Goal: Information Seeking & Learning: Find specific fact

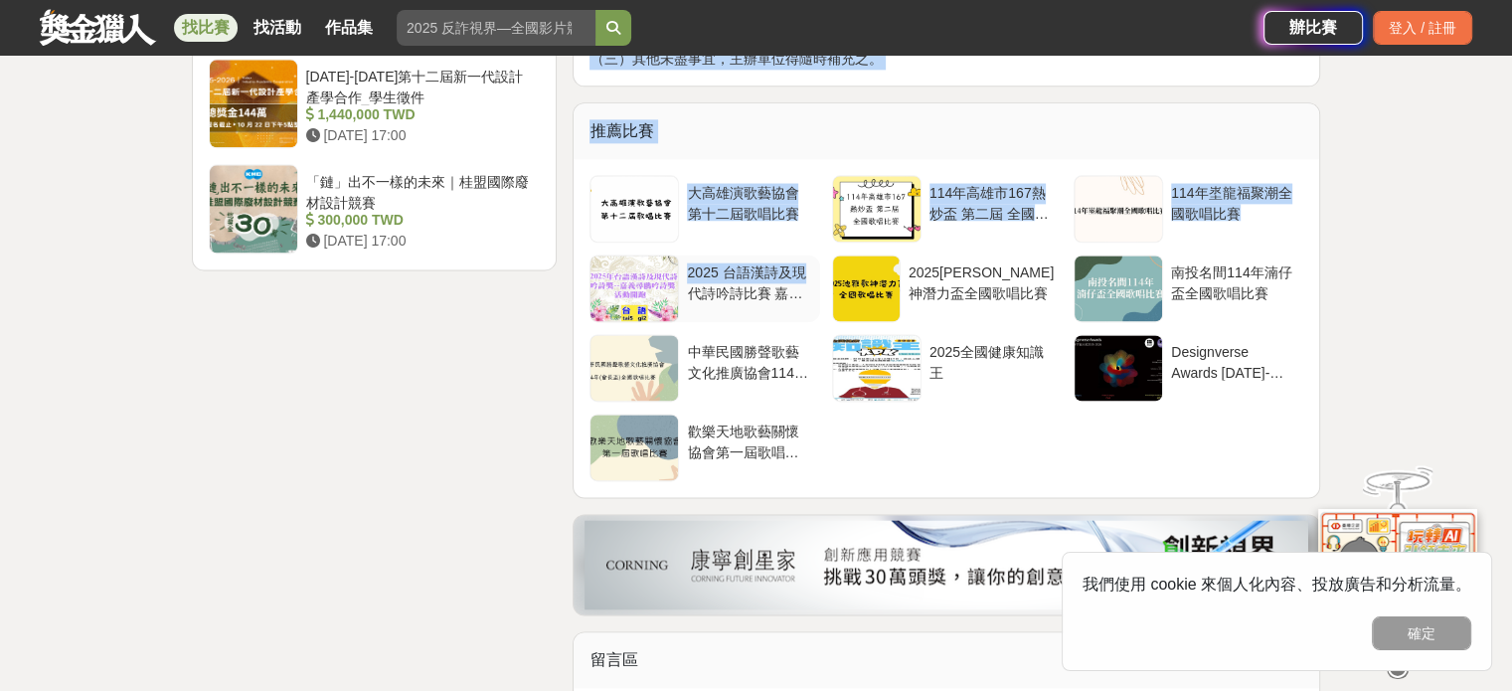
scroll to position [2287, 0]
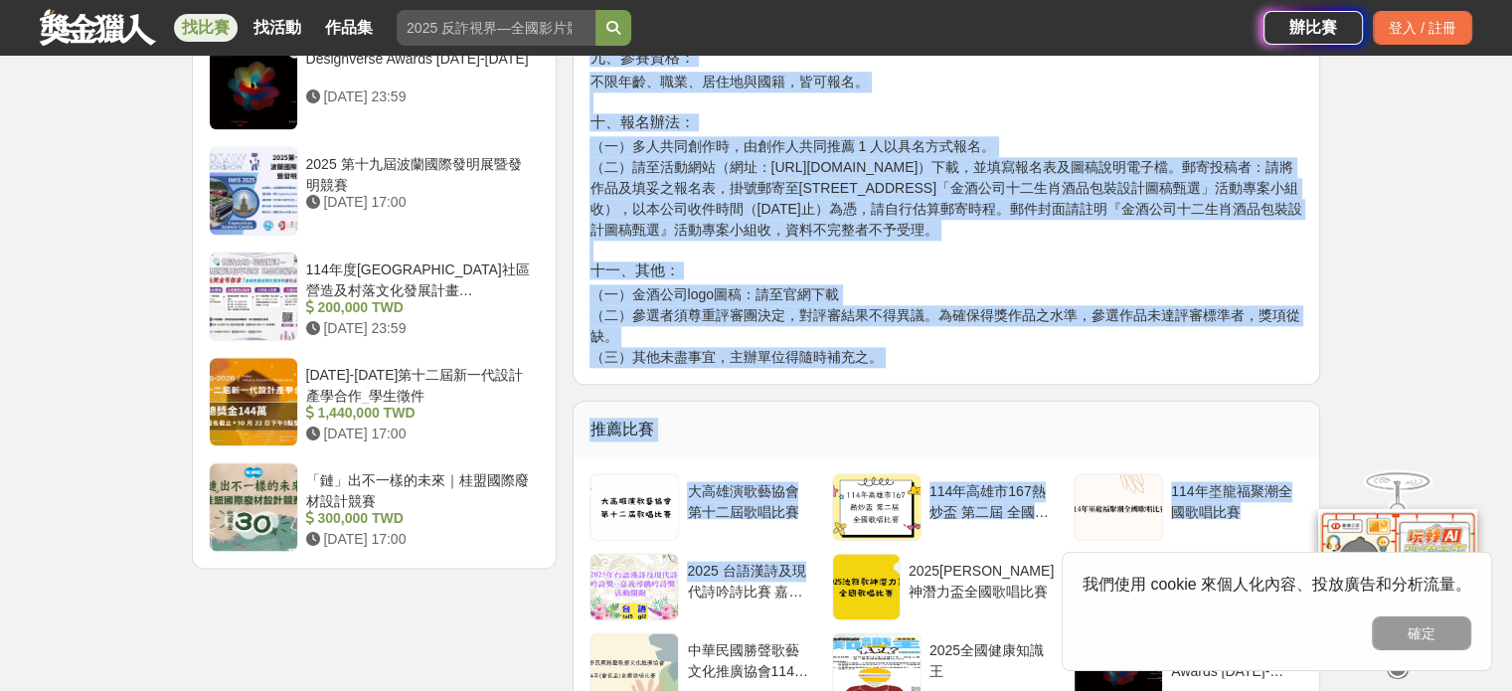
drag, startPoint x: 593, startPoint y: 204, endPoint x: 978, endPoint y: 339, distance: 408.8
copy div "l、ip： dolorsitamet（consect）ad「elitseddoeiusm」te，incididuntu 7 - 4 labo (etdolor…"
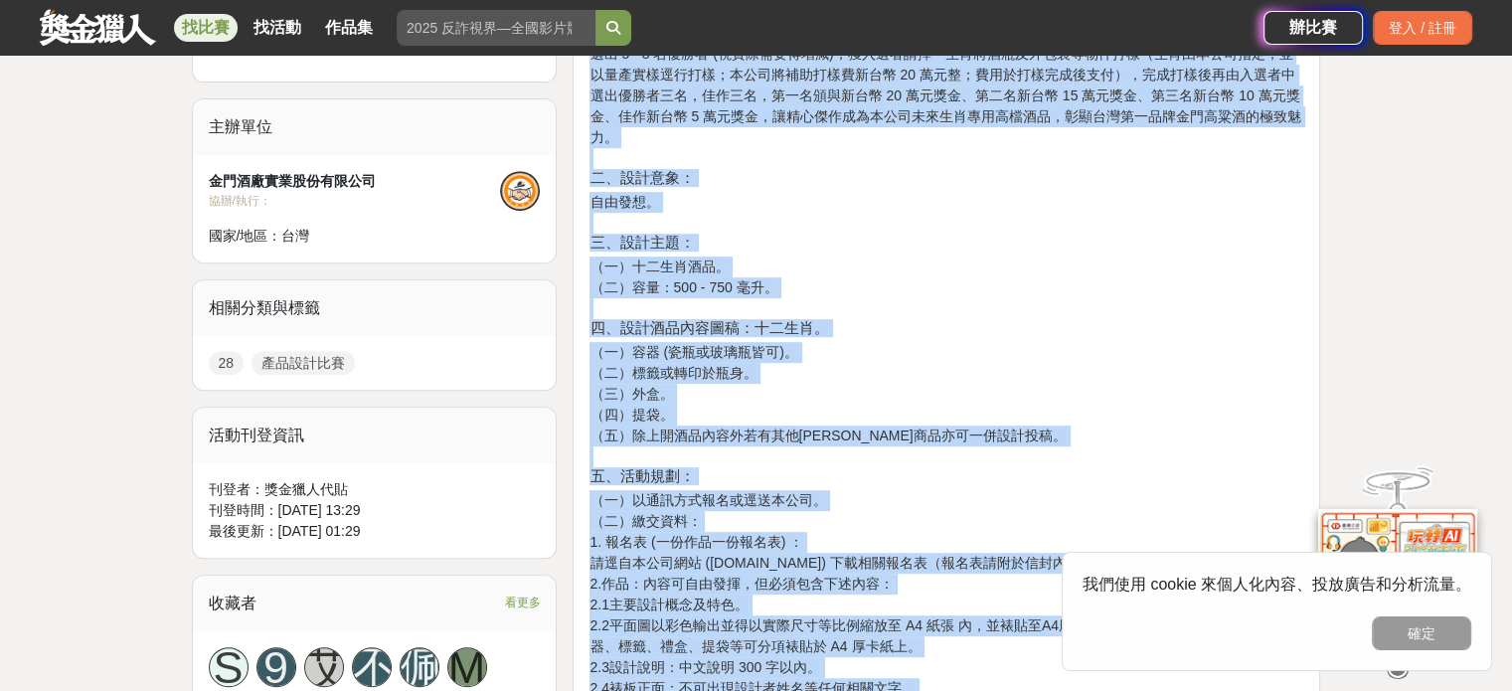
scroll to position [99, 0]
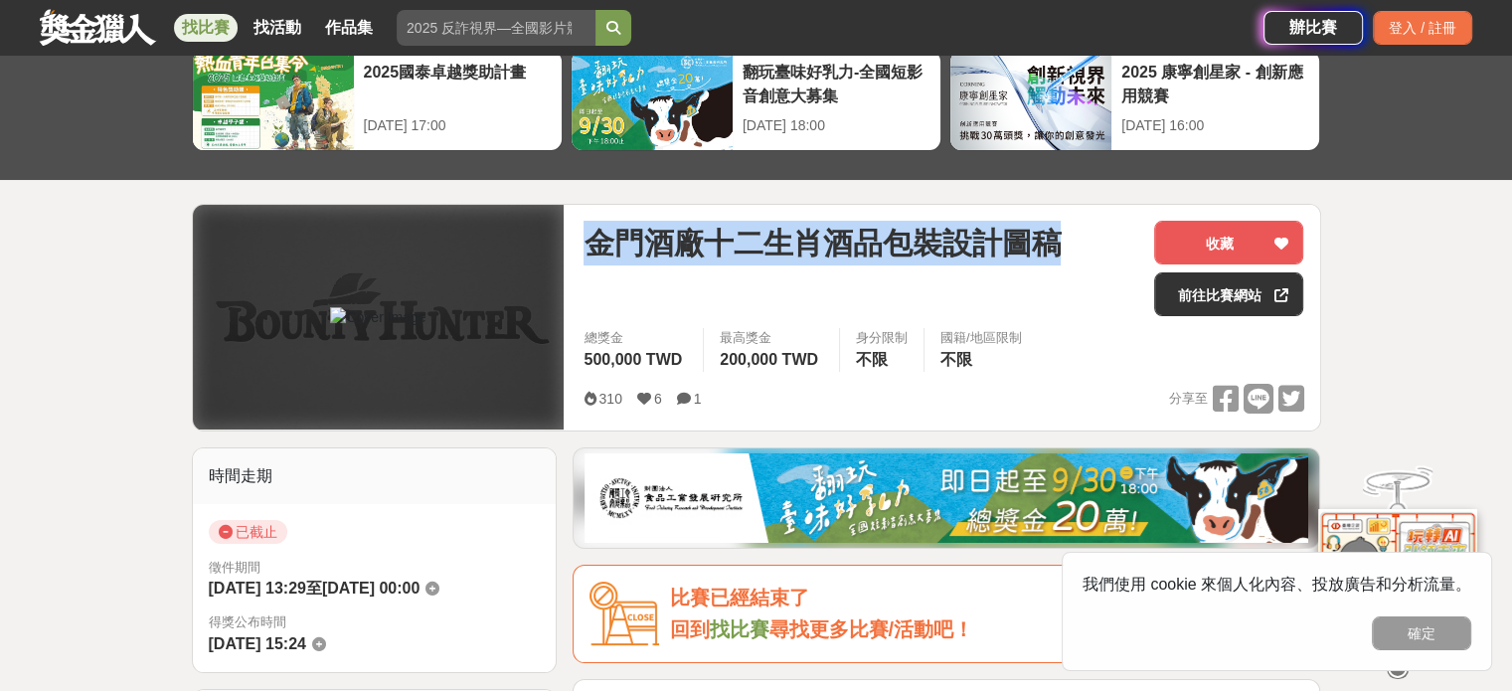
drag, startPoint x: 590, startPoint y: 236, endPoint x: 1119, endPoint y: 258, distance: 529.4
click at [1119, 258] on div "金門酒廠十二生肖酒品包裝設計圖稿" at bounding box center [861, 243] width 555 height 45
copy span "金門酒廠十二生肖酒品包裝設計圖稿"
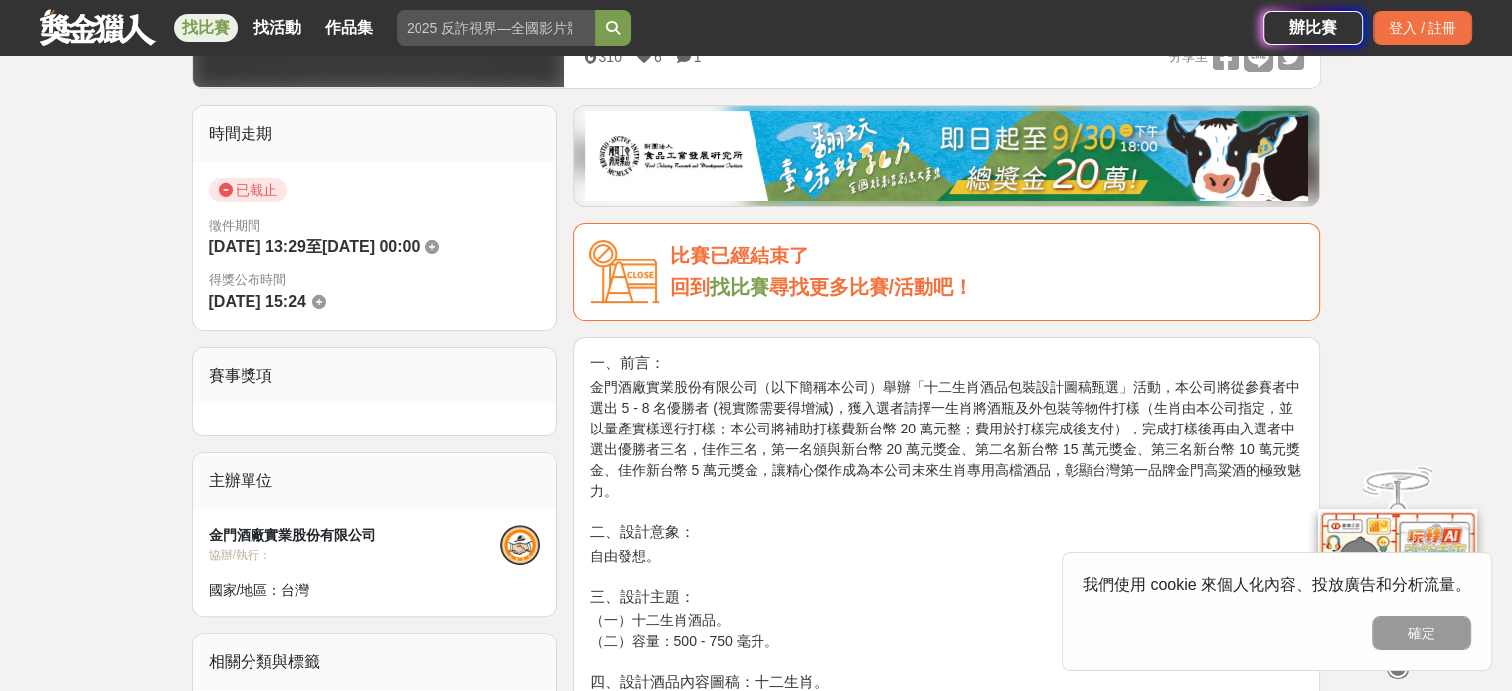
scroll to position [497, 0]
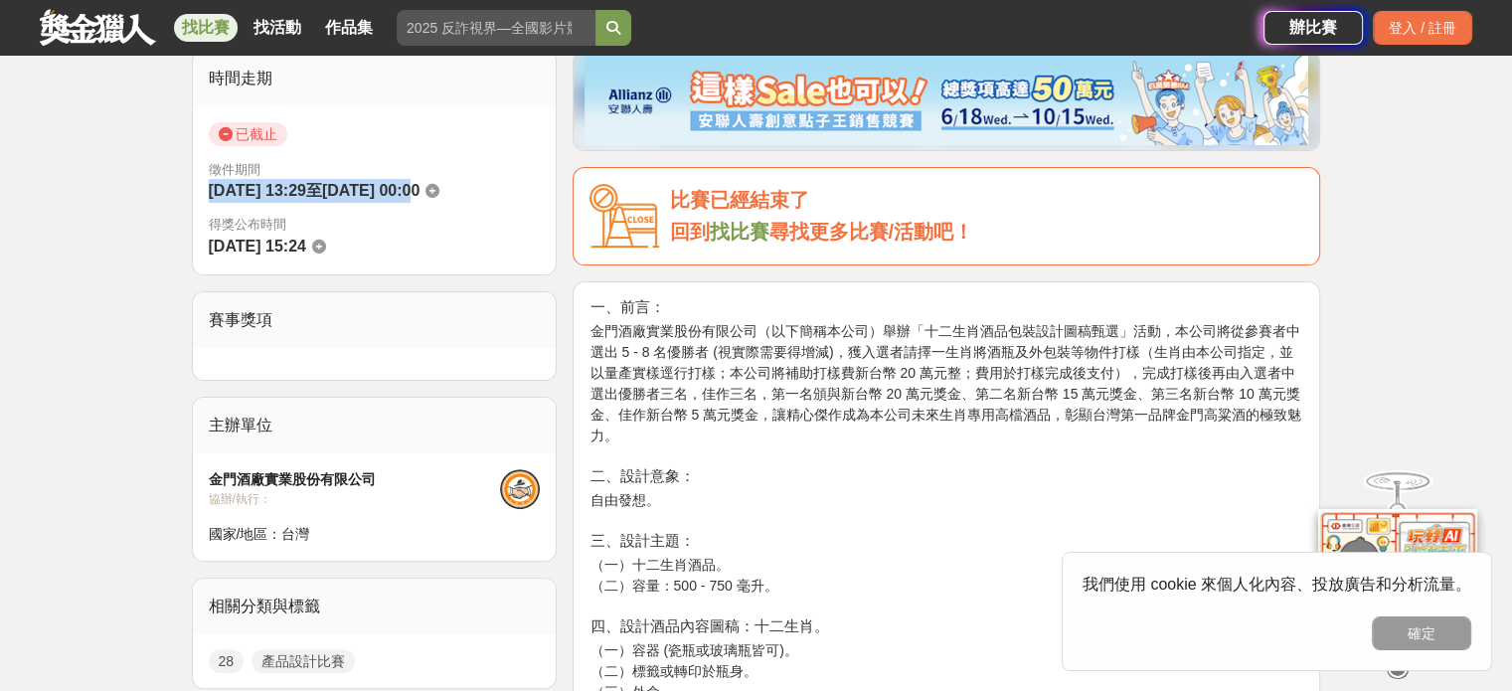
drag, startPoint x: 210, startPoint y: 194, endPoint x: 454, endPoint y: 189, distance: 244.7
click at [454, 189] on div "徵件期間 [DATE] 13:29 至 [DATE] 00:00" at bounding box center [375, 182] width 332 height 44
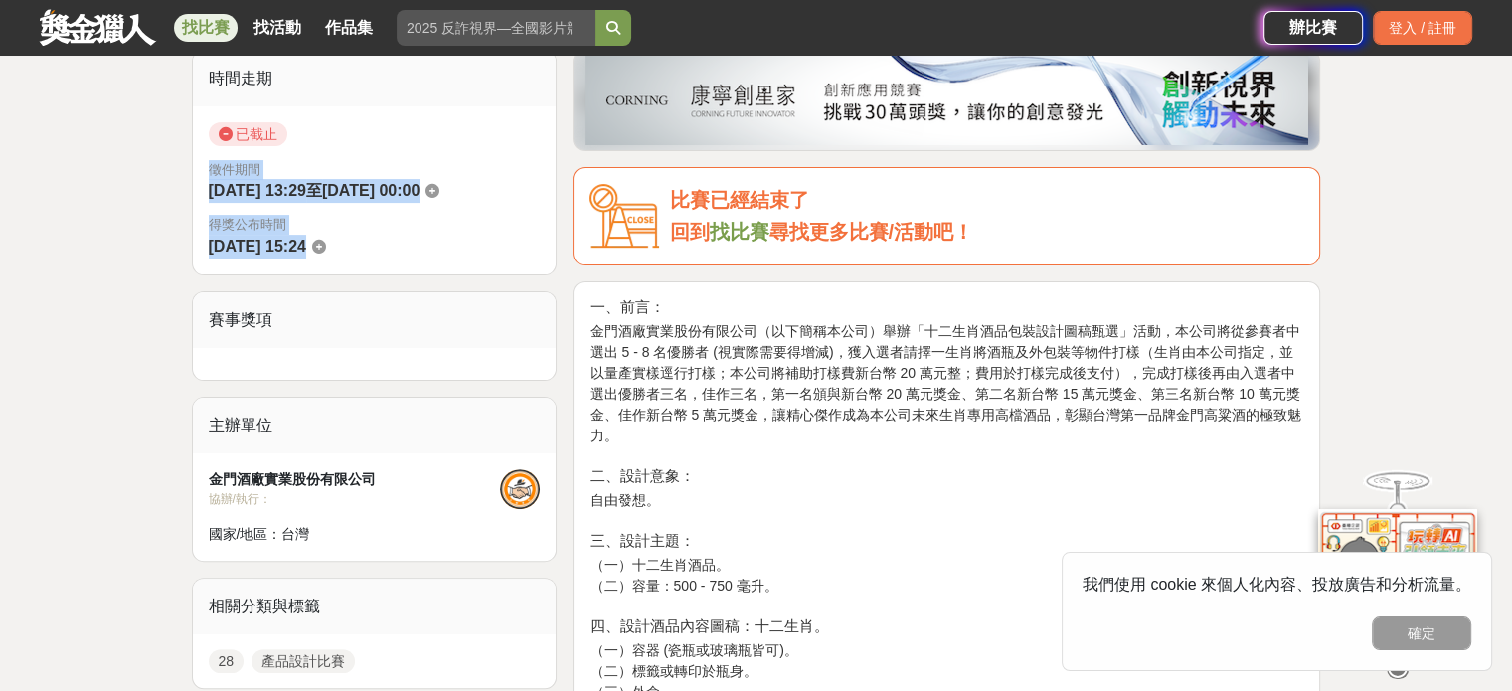
drag, startPoint x: 207, startPoint y: 166, endPoint x: 374, endPoint y: 238, distance: 181.7
click at [374, 238] on div "已截止 徵件期間 [DATE] 13:29 至 [DATE] 00:00 得獎公布時間 [DATE] 15:24" at bounding box center [375, 190] width 364 height 168
copy div "徵件期間 [DATE] 13:29 至 [DATE] 00:00 得獎公布時間 [DATE] 15:24"
